Goal: Navigation & Orientation: Find specific page/section

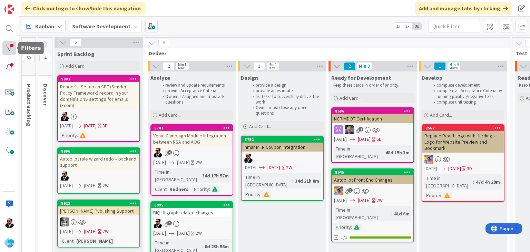
click at [10, 50] on div at bounding box center [9, 48] width 14 height 14
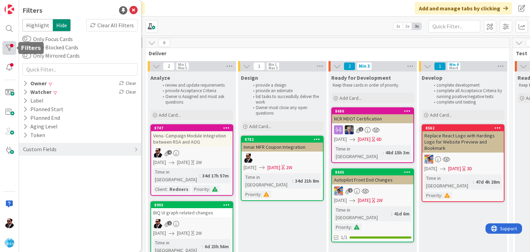
click at [10, 50] on div at bounding box center [9, 48] width 14 height 14
click at [135, 7] on icon at bounding box center [133, 10] width 8 height 8
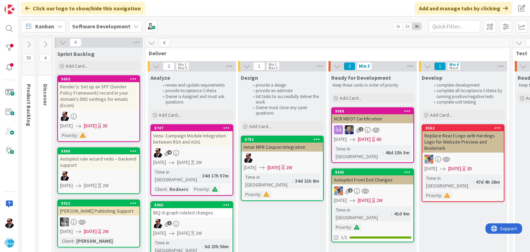
click at [44, 42] on icon at bounding box center [45, 45] width 8 height 8
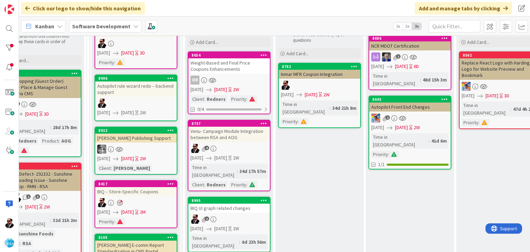
scroll to position [72, 138]
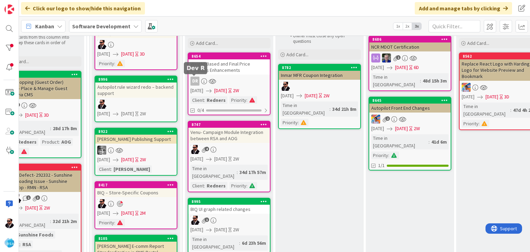
click at [195, 79] on div "DR" at bounding box center [194, 81] width 9 height 9
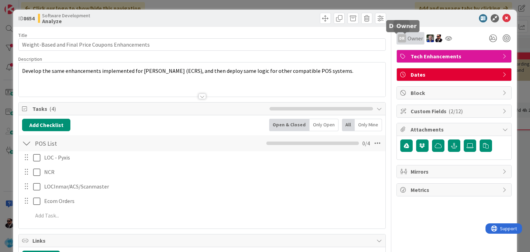
click at [398, 37] on div "DR" at bounding box center [402, 38] width 8 height 8
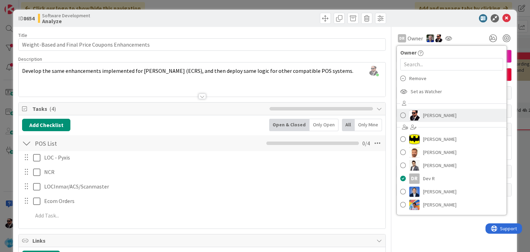
click at [414, 113] on link "[PERSON_NAME]" at bounding box center [452, 115] width 110 height 13
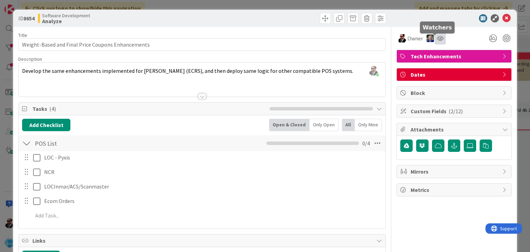
click at [437, 39] on icon at bounding box center [440, 39] width 7 height 6
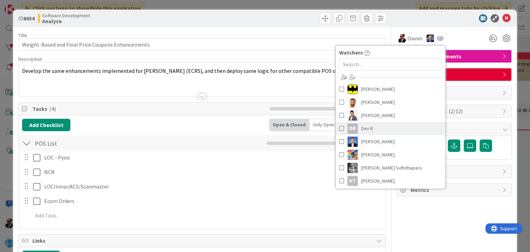
click at [364, 132] on span "Dev R" at bounding box center [367, 128] width 12 height 10
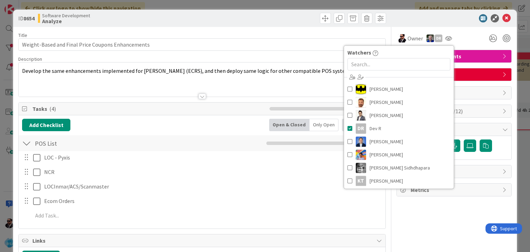
click at [426, 21] on div at bounding box center [450, 18] width 122 height 8
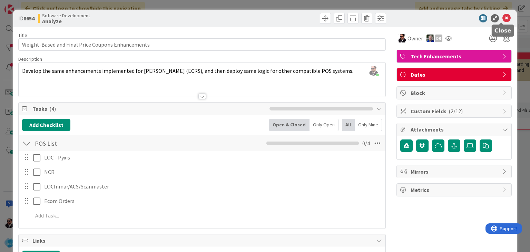
click at [502, 18] on icon at bounding box center [506, 18] width 8 height 8
